Goal: Use online tool/utility: Utilize a website feature to perform a specific function

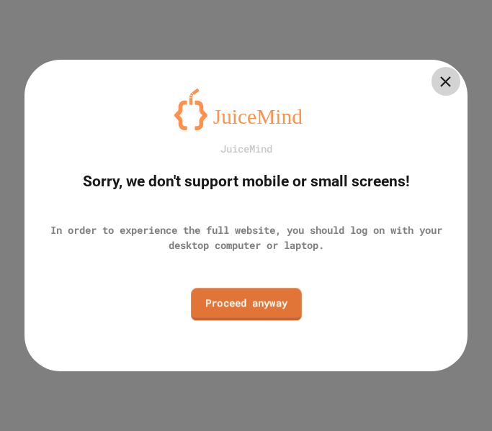
click at [243, 315] on link "Proceed anyway" at bounding box center [246, 304] width 111 height 33
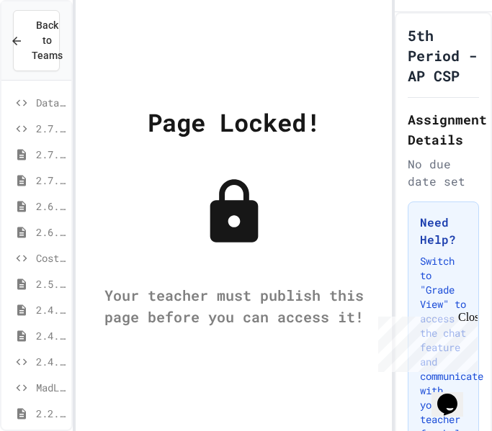
click at [470, 324] on div "Close" at bounding box center [467, 320] width 18 height 18
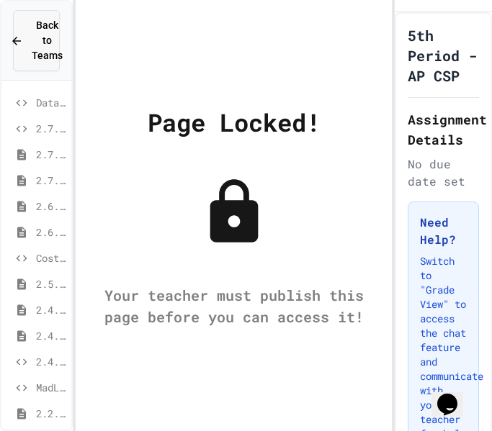
click at [41, 51] on span "Back to Teams" at bounding box center [47, 40] width 31 height 45
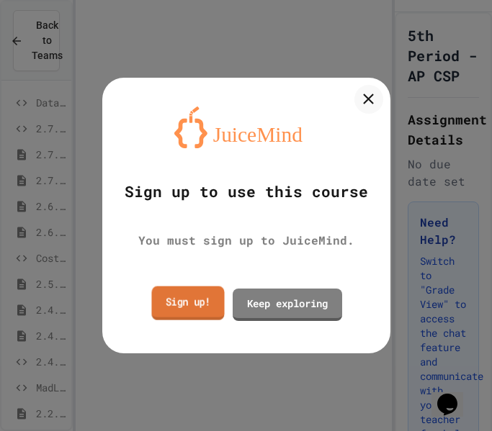
click at [181, 316] on link "Sign up!" at bounding box center [187, 304] width 73 height 34
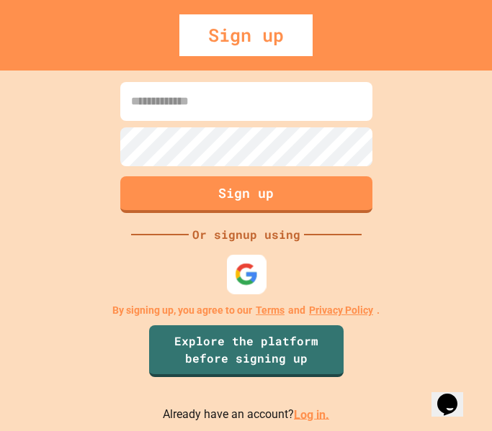
click at [244, 262] on img at bounding box center [246, 274] width 24 height 24
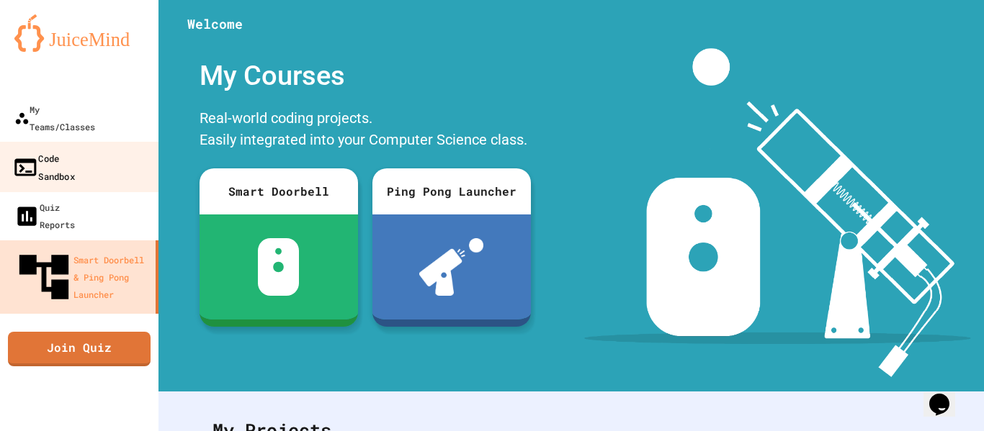
click at [66, 149] on div "Code Sandbox" at bounding box center [43, 166] width 63 height 35
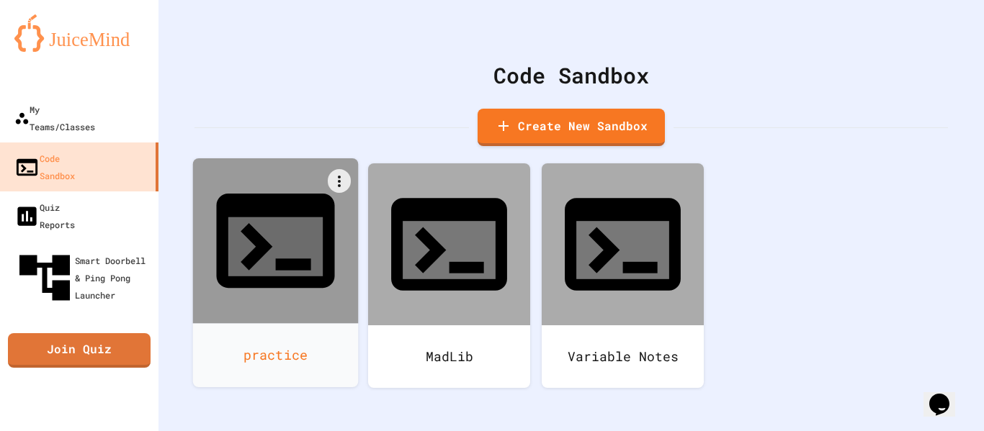
click at [330, 246] on div at bounding box center [276, 241] width 166 height 166
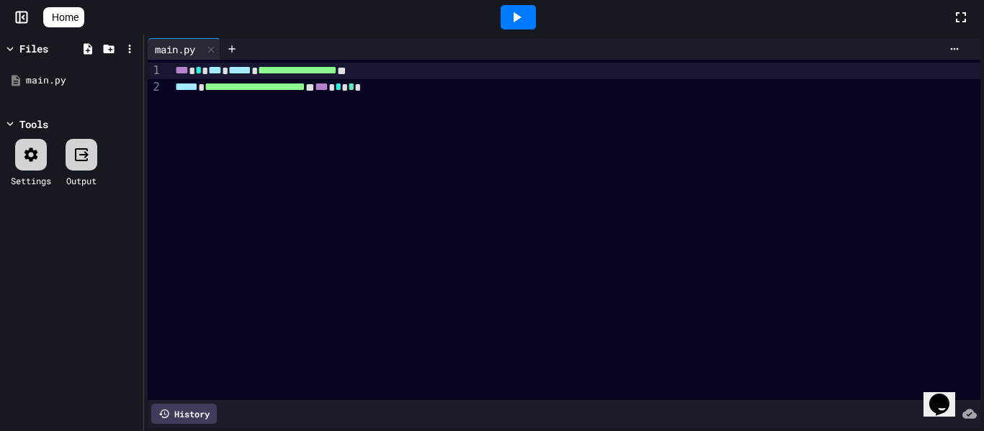
click at [464, 98] on div "**********" at bounding box center [575, 230] width 809 height 341
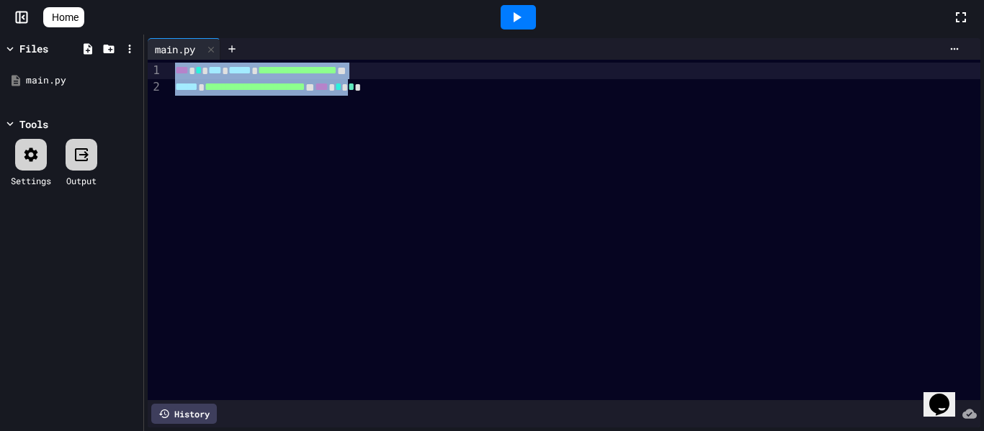
drag, startPoint x: 466, startPoint y: 96, endPoint x: 145, endPoint y: 46, distance: 324.3
click at [145, 46] on div "**********" at bounding box center [564, 233] width 840 height 397
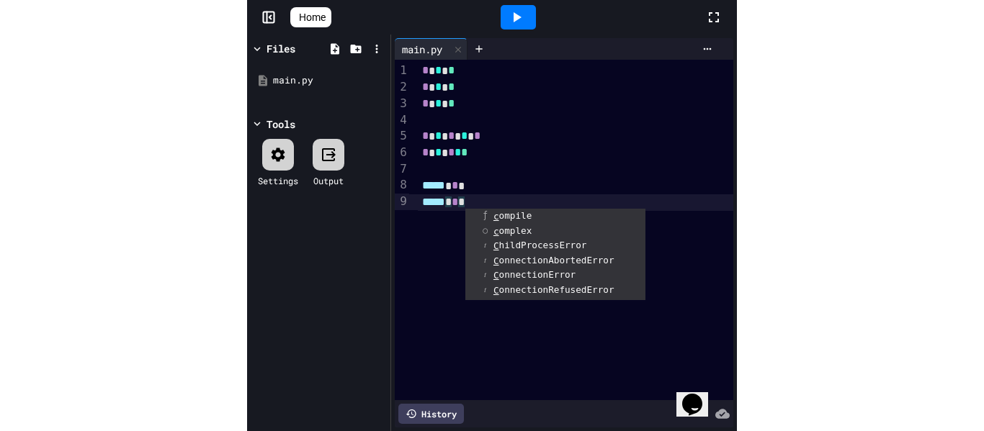
scroll to position [1, 0]
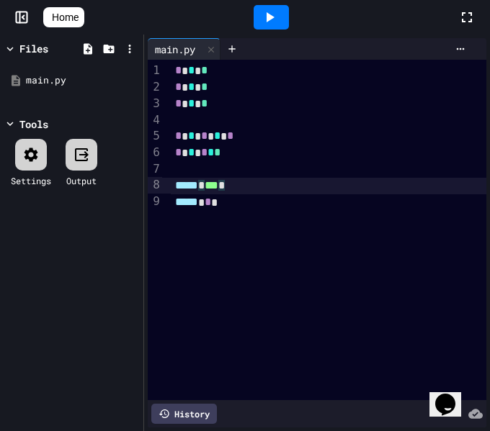
click at [271, 19] on icon at bounding box center [269, 17] width 17 height 17
